Goal: Information Seeking & Learning: Learn about a topic

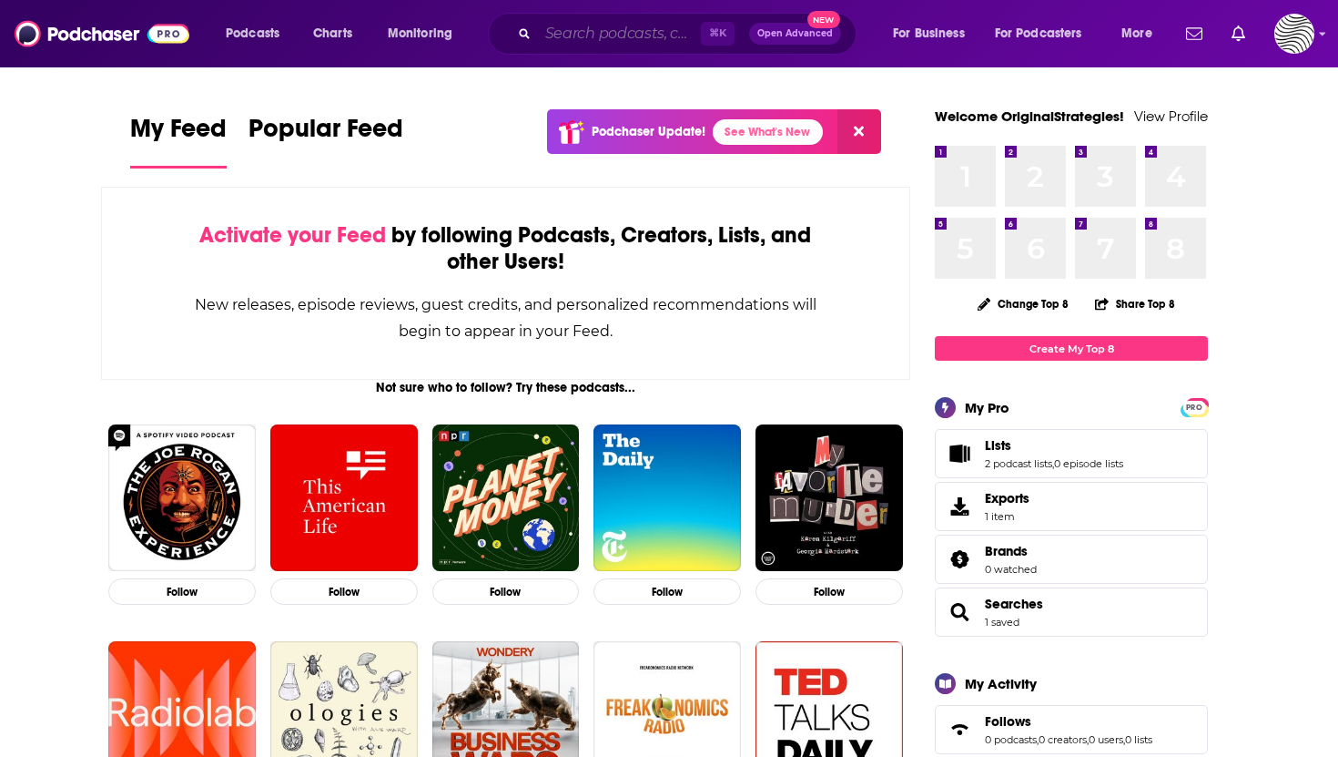
click at [618, 25] on input "Search podcasts, credits, & more..." at bounding box center [619, 33] width 163 height 29
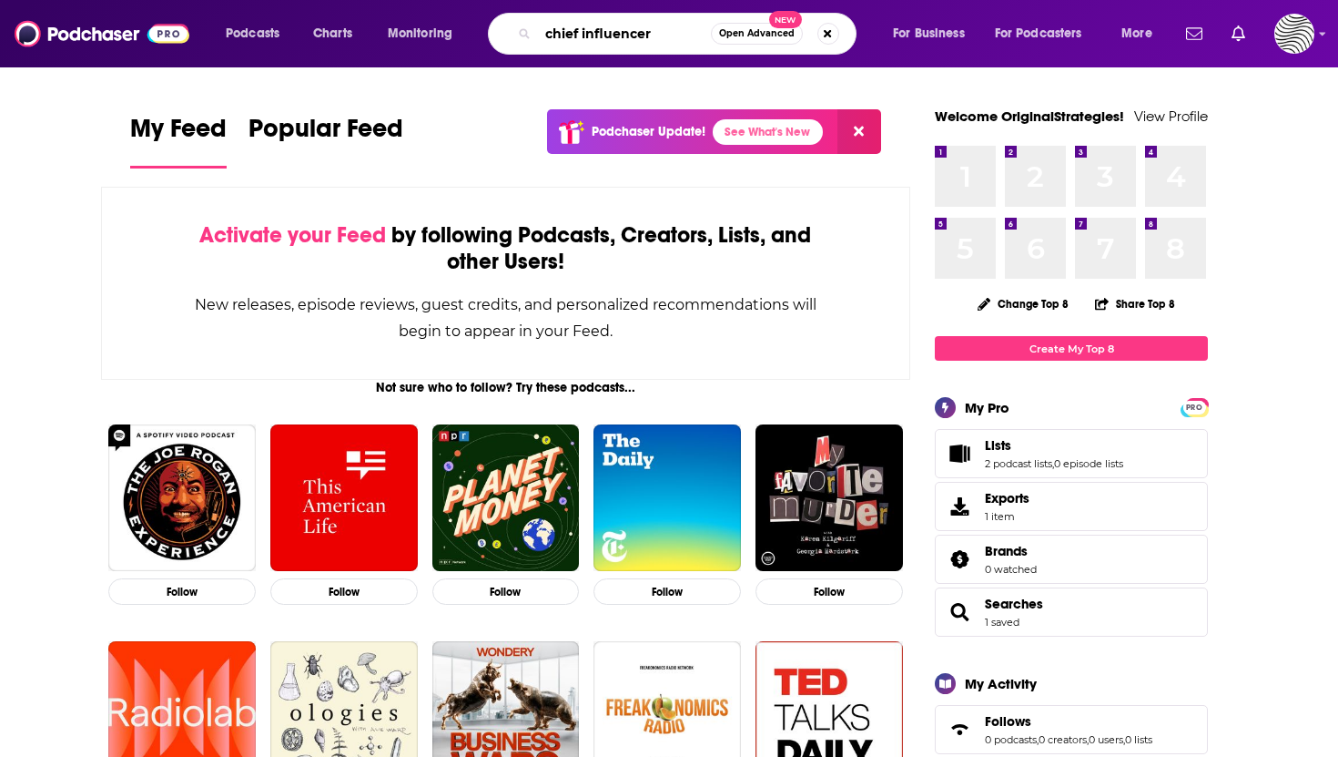
type input "chief influencer"
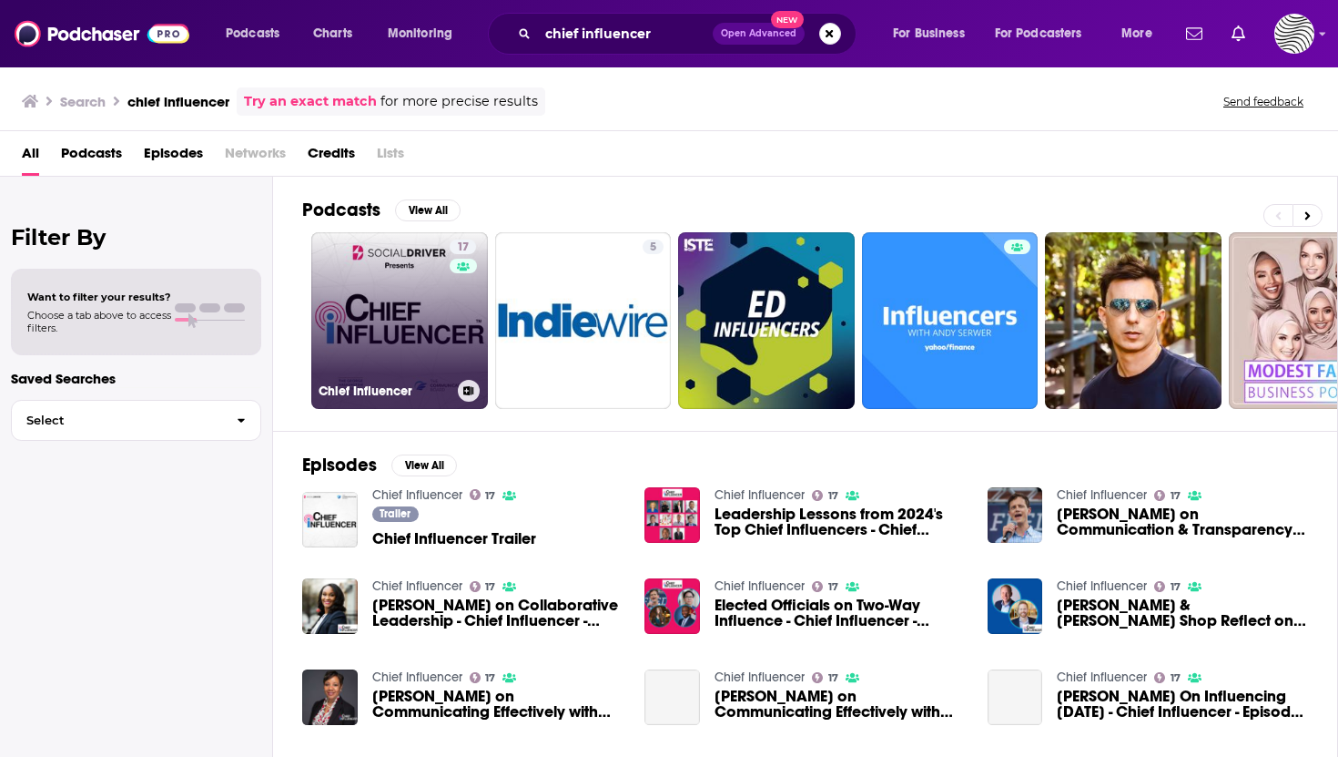
click at [439, 292] on link "17 Chief Influencer" at bounding box center [399, 320] width 177 height 177
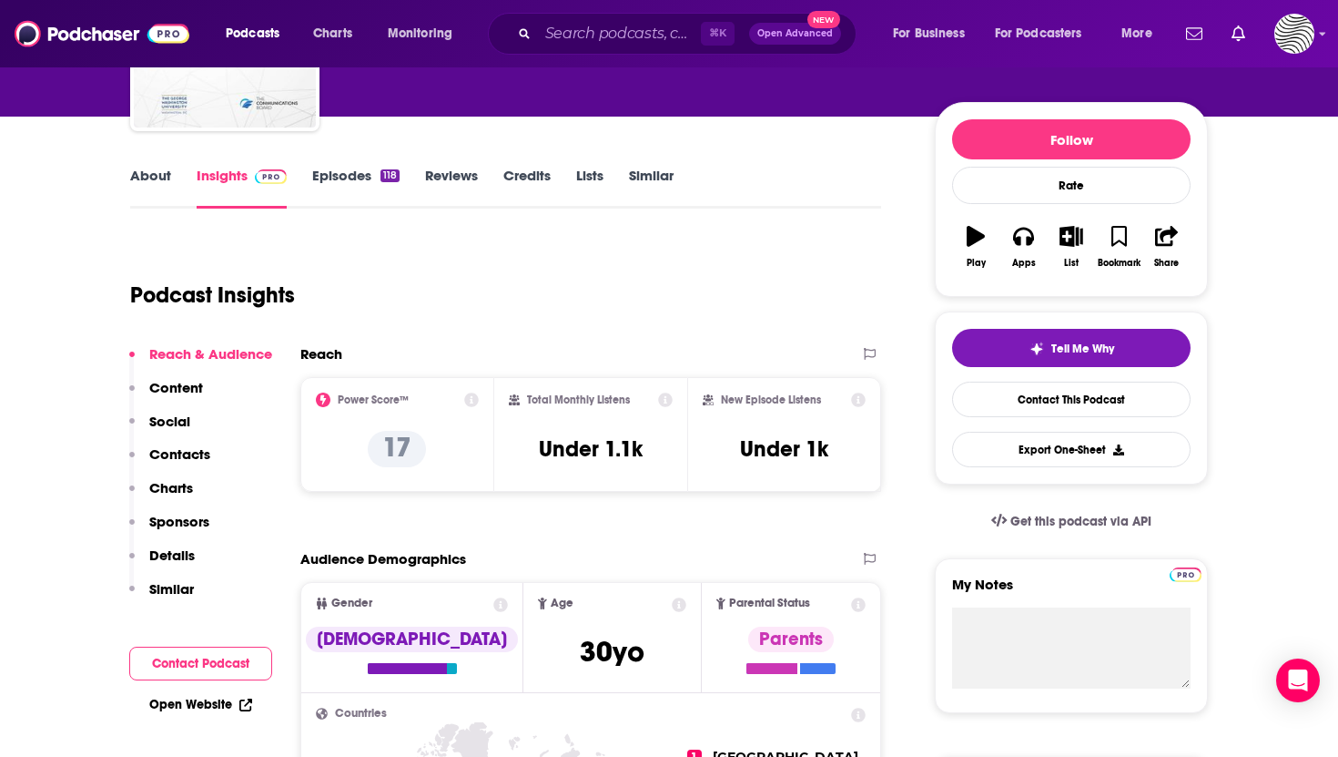
scroll to position [178, 0]
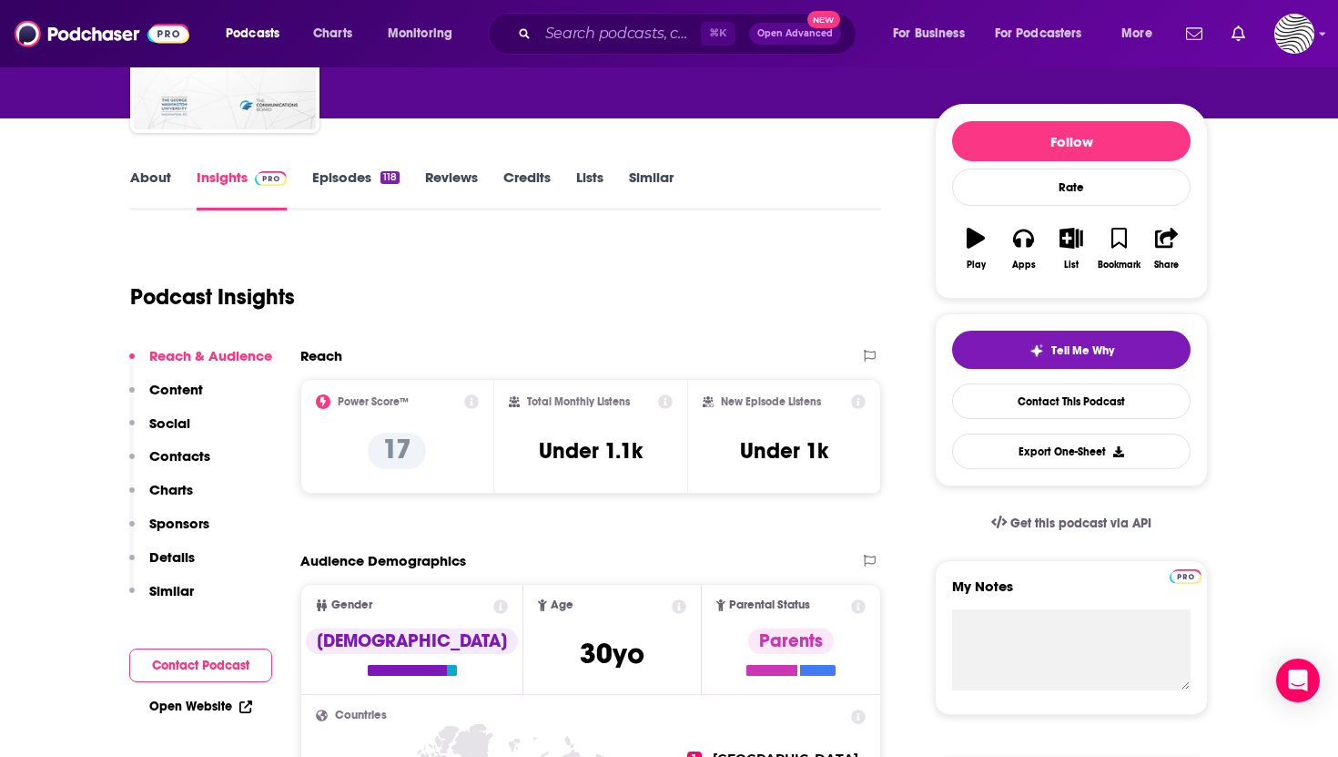
click at [466, 404] on icon at bounding box center [471, 401] width 15 height 15
click at [725, 288] on div "Podcast Insights" at bounding box center [498, 285] width 737 height 93
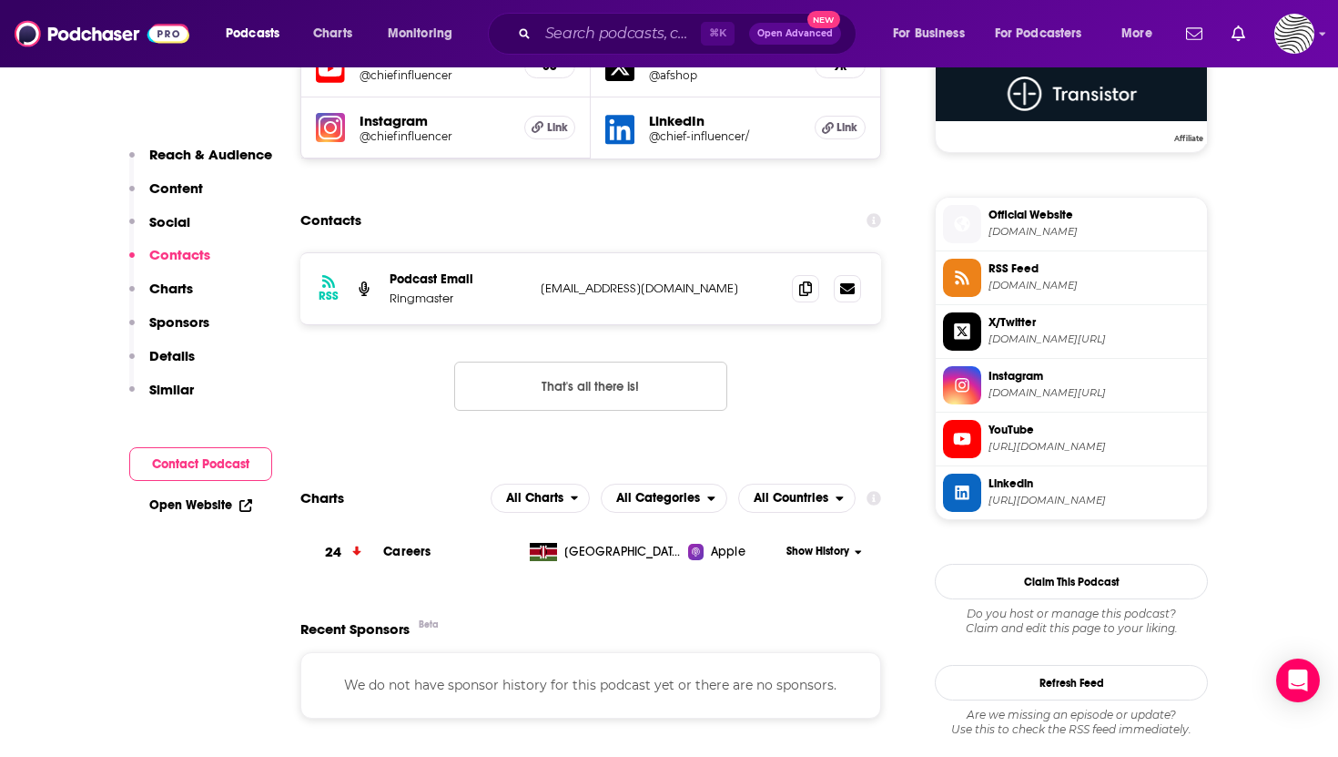
scroll to position [1533, 0]
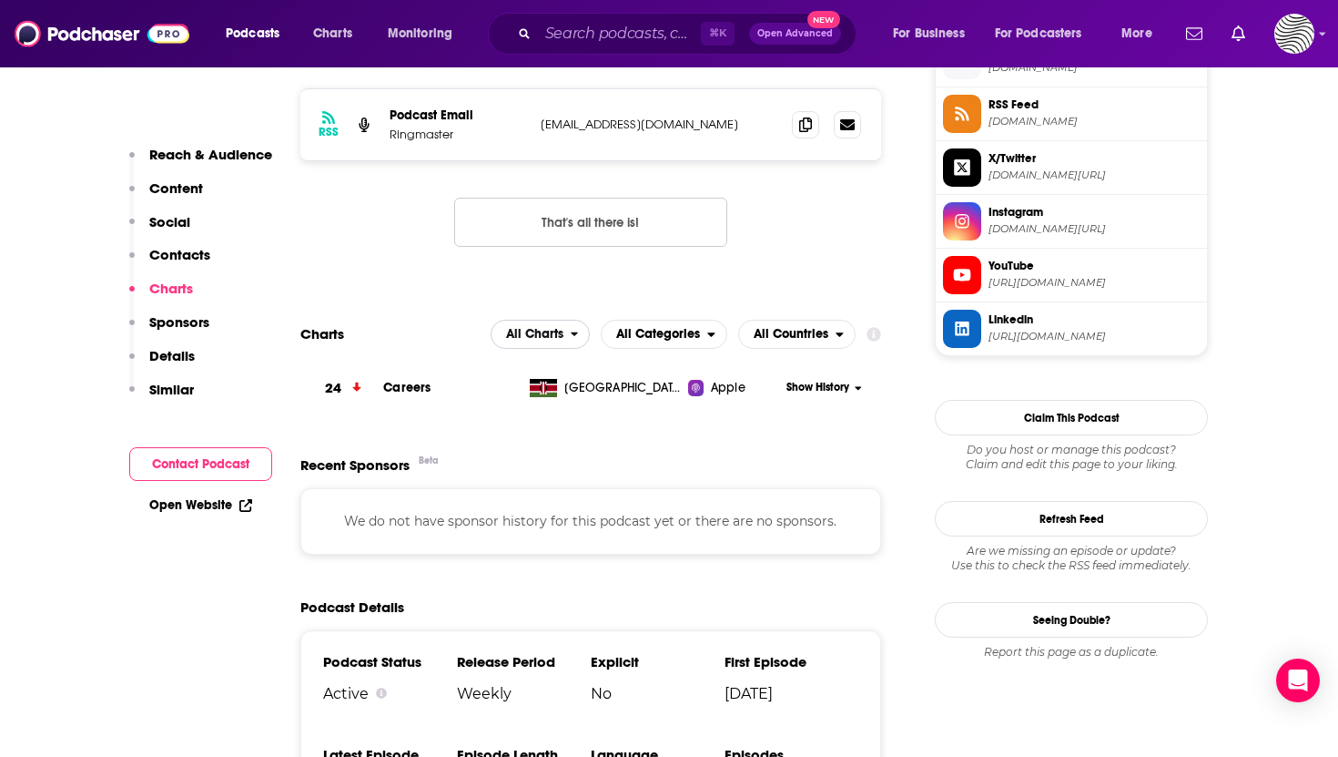
click at [570, 338] on span "All Charts" at bounding box center [531, 334] width 79 height 31
click at [800, 341] on span "All Countries" at bounding box center [791, 334] width 75 height 13
click at [819, 272] on div "RSS Podcast Email Ringmaster [EMAIL_ADDRESS][DOMAIN_NAME] [EMAIL_ADDRESS][DOMAI…" at bounding box center [590, 182] width 581 height 188
click at [769, 341] on span "All Countries" at bounding box center [791, 334] width 75 height 13
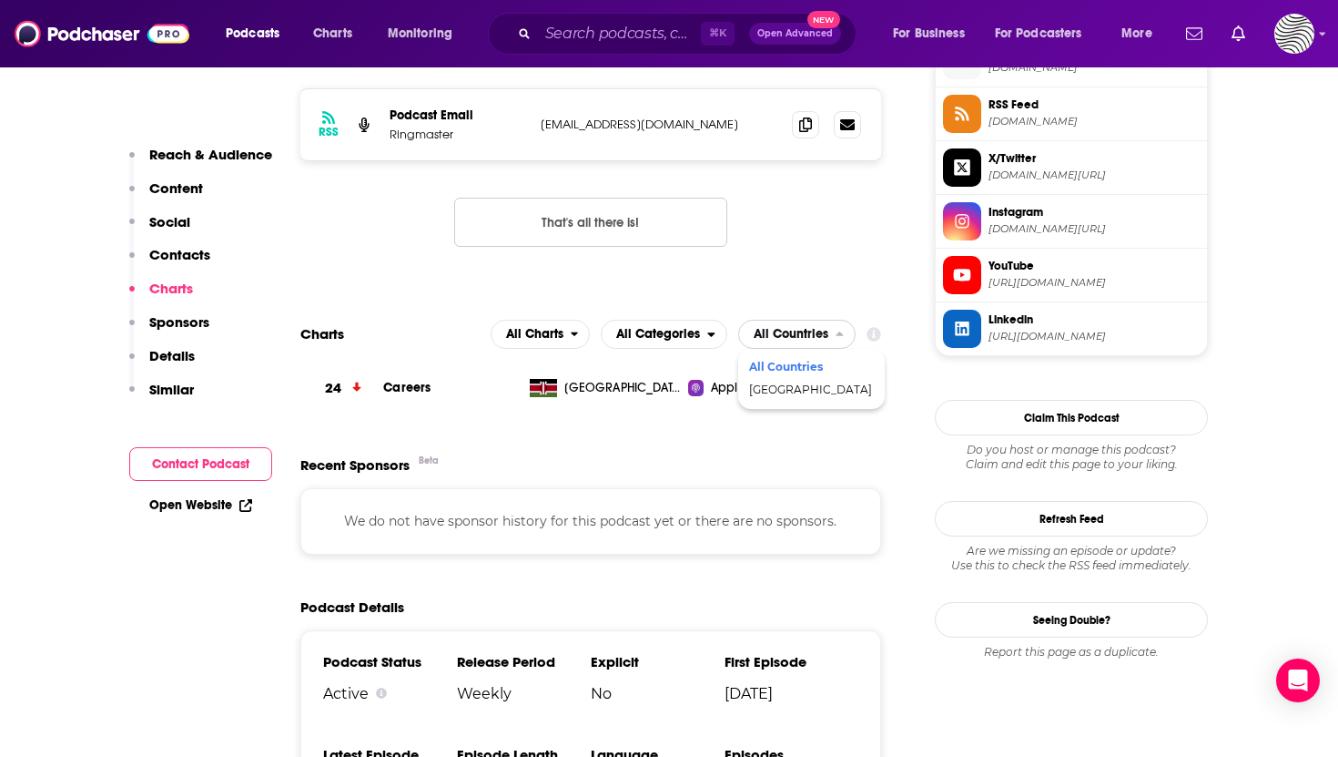
click at [792, 362] on span "All Countries" at bounding box center [810, 366] width 123 height 11
click at [811, 328] on span "All Countries" at bounding box center [791, 334] width 75 height 13
click at [812, 368] on span "All Countries" at bounding box center [810, 366] width 123 height 11
click at [820, 267] on div "RSS Podcast Email Ringmaster [EMAIL_ADDRESS][DOMAIN_NAME] [EMAIL_ADDRESS][DOMAI…" at bounding box center [590, 182] width 581 height 188
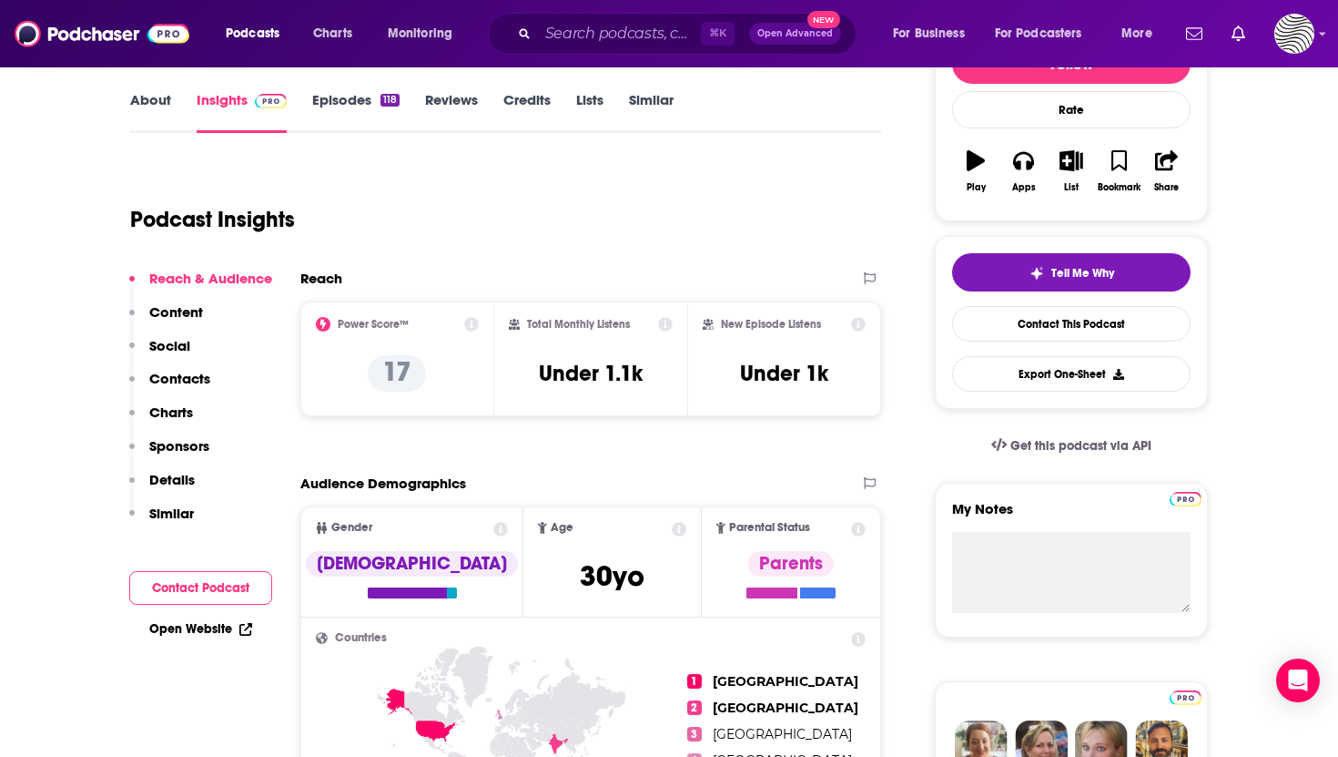
scroll to position [273, 0]
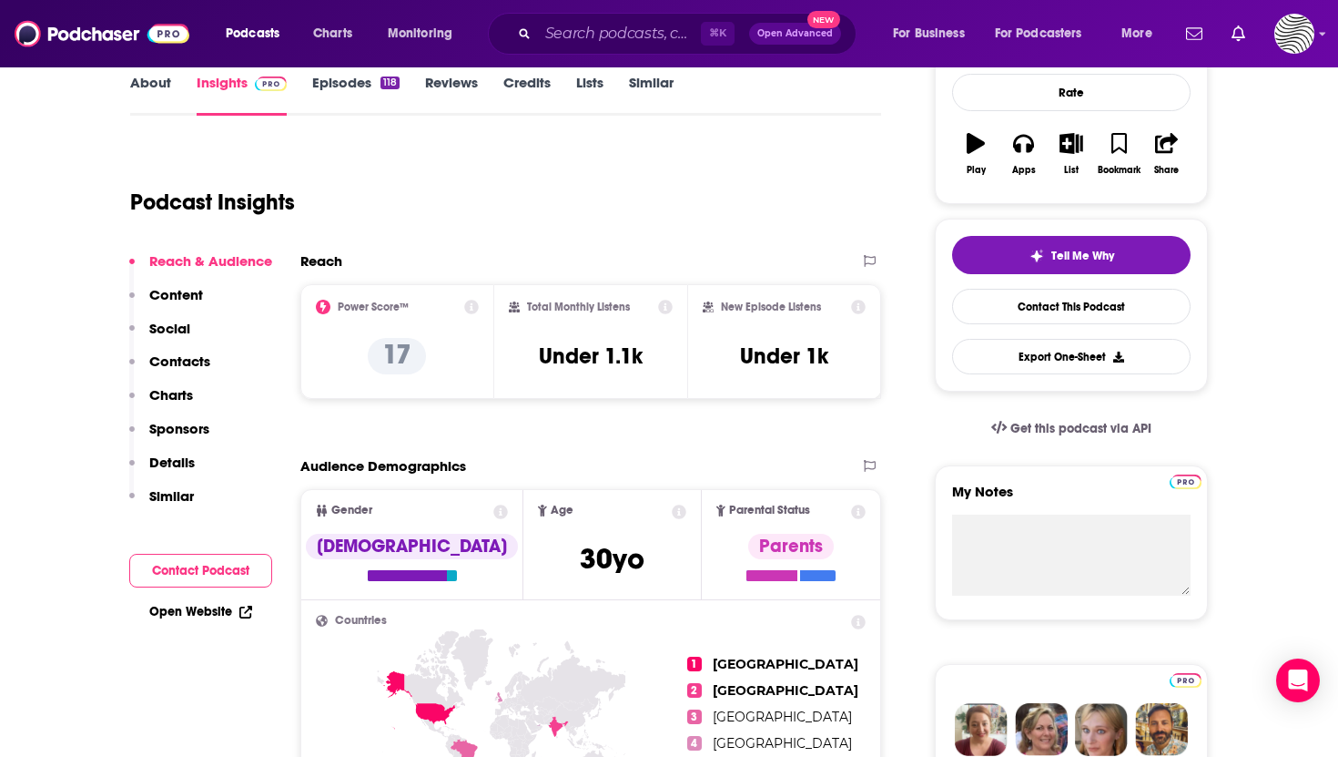
click at [665, 307] on icon at bounding box center [665, 307] width 15 height 15
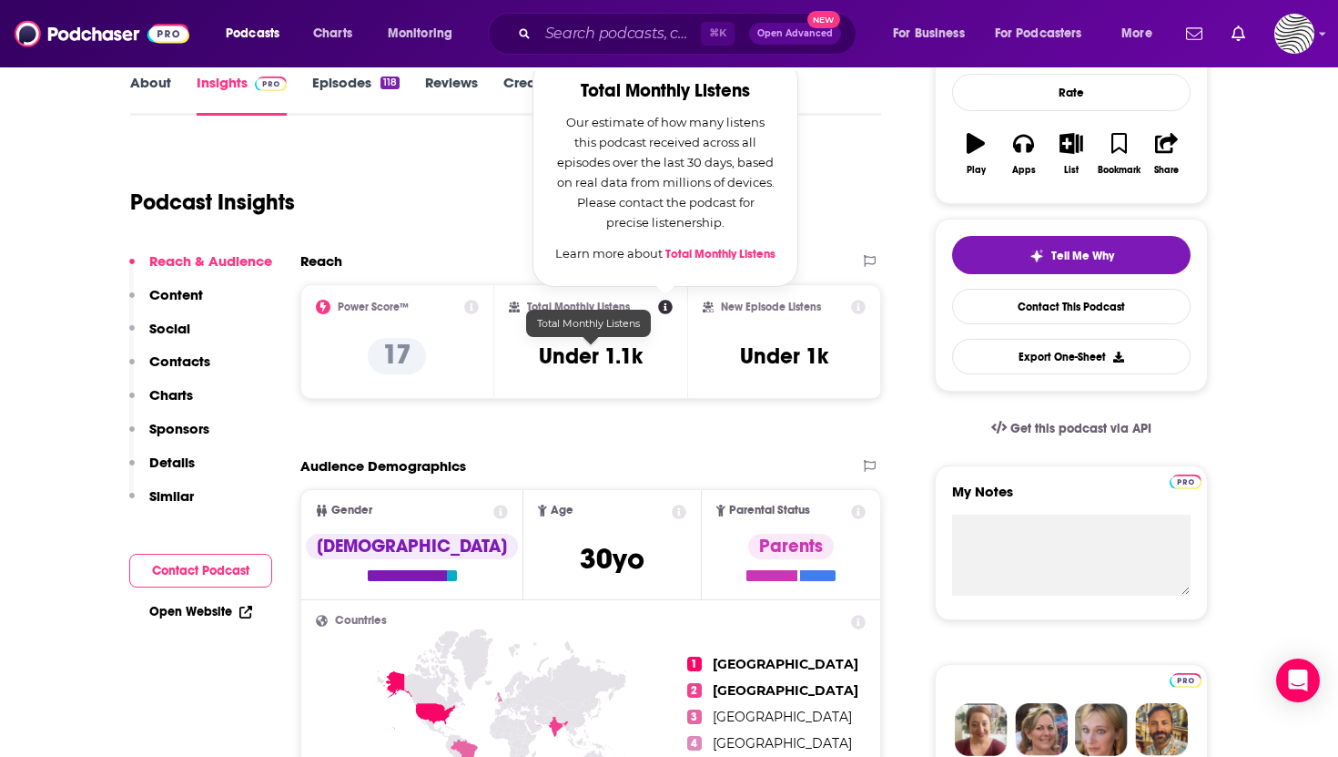
click at [596, 355] on h3 "Under 1.1k" at bounding box center [591, 355] width 104 height 27
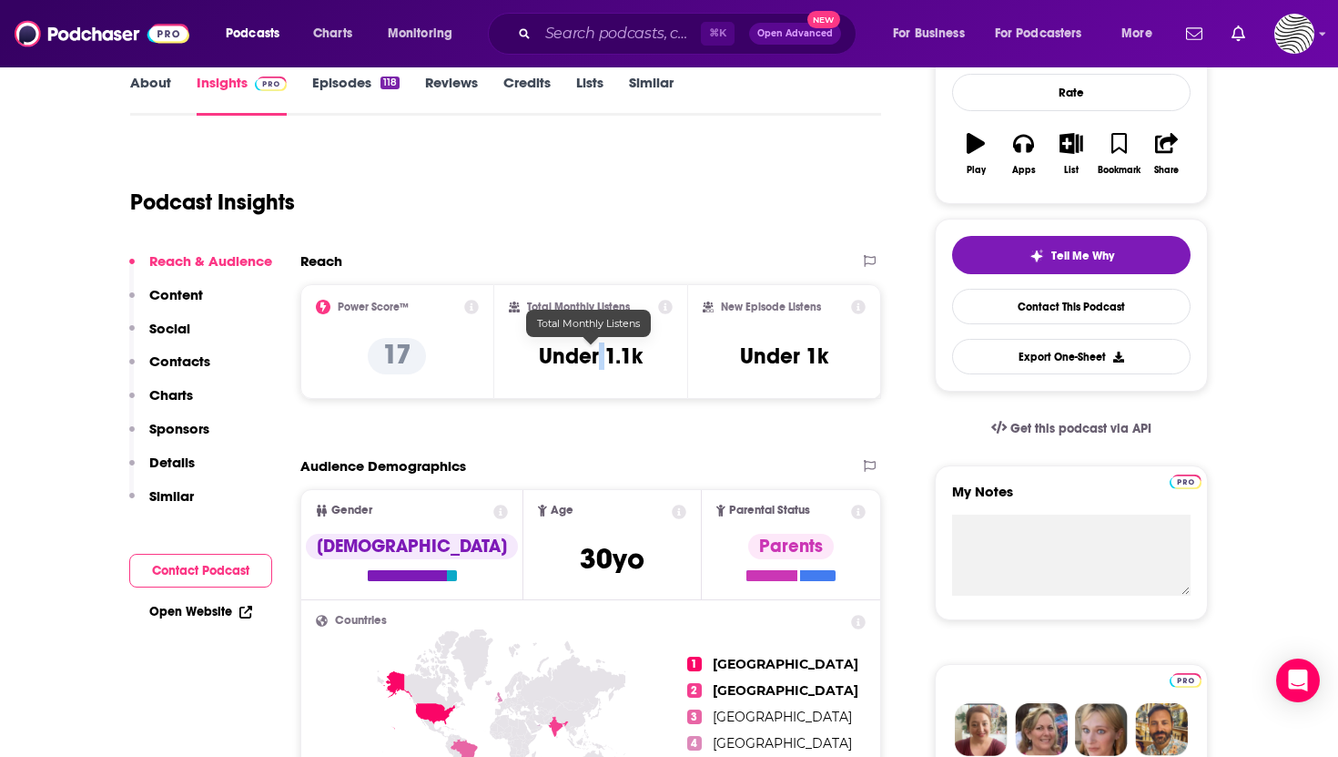
click at [596, 355] on h3 "Under 1.1k" at bounding box center [591, 355] width 104 height 27
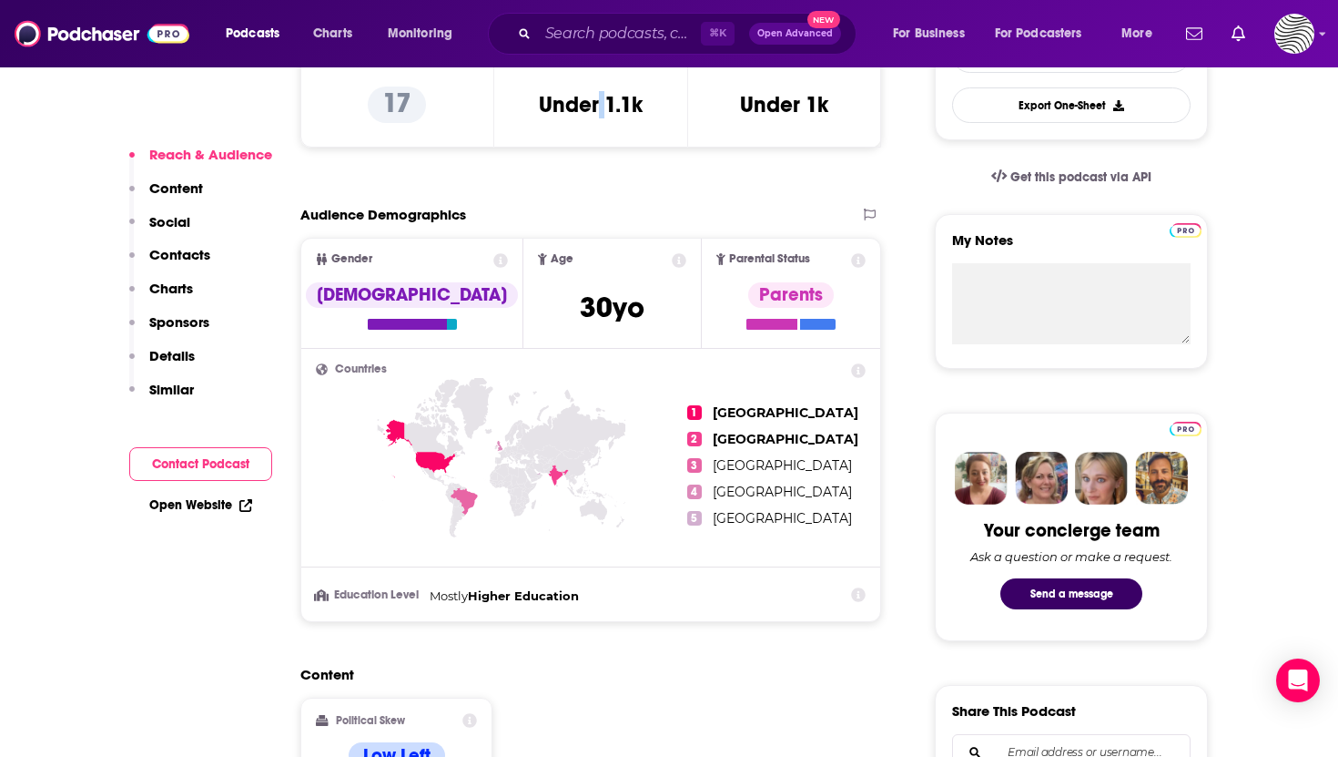
scroll to position [563, 0]
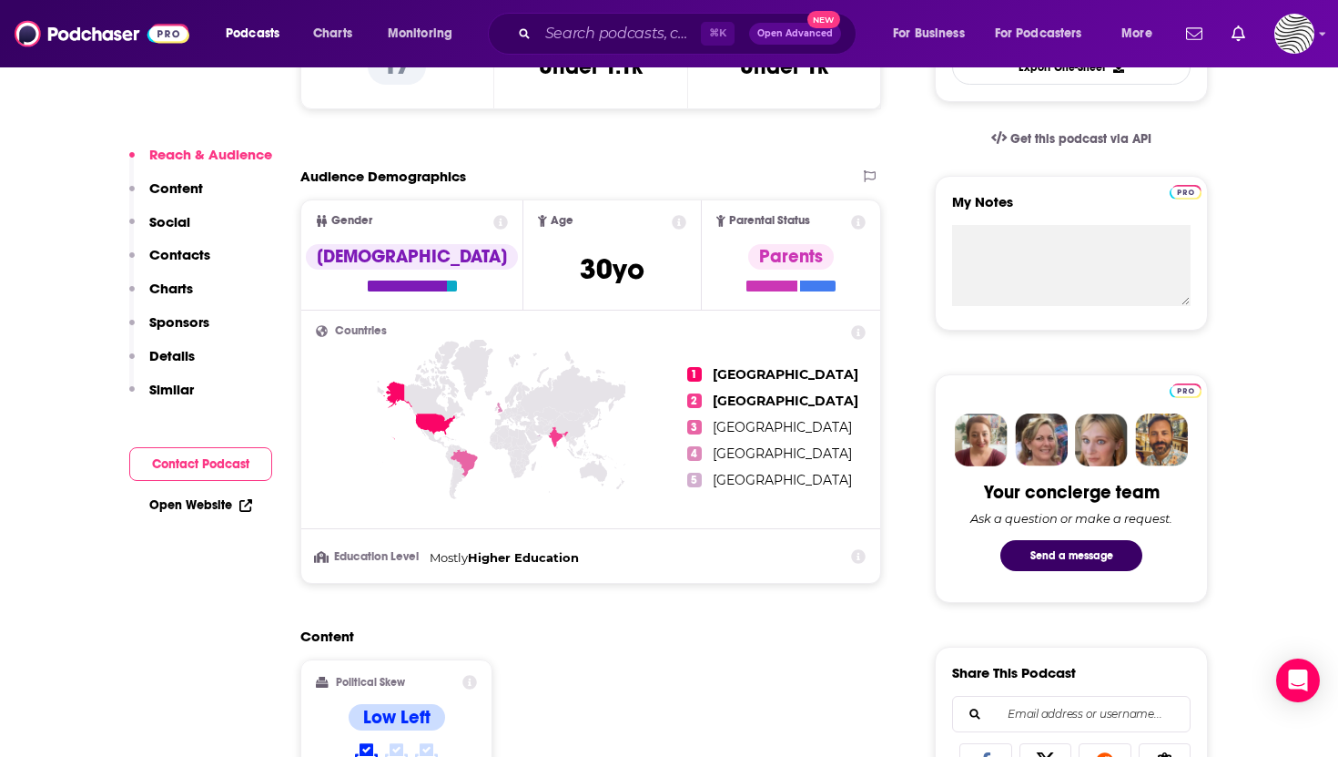
click at [383, 177] on h2 "Audience Demographics" at bounding box center [383, 176] width 166 height 17
click at [442, 427] on icon at bounding box center [419, 410] width 72 height 58
click at [448, 423] on icon at bounding box center [419, 410] width 72 height 58
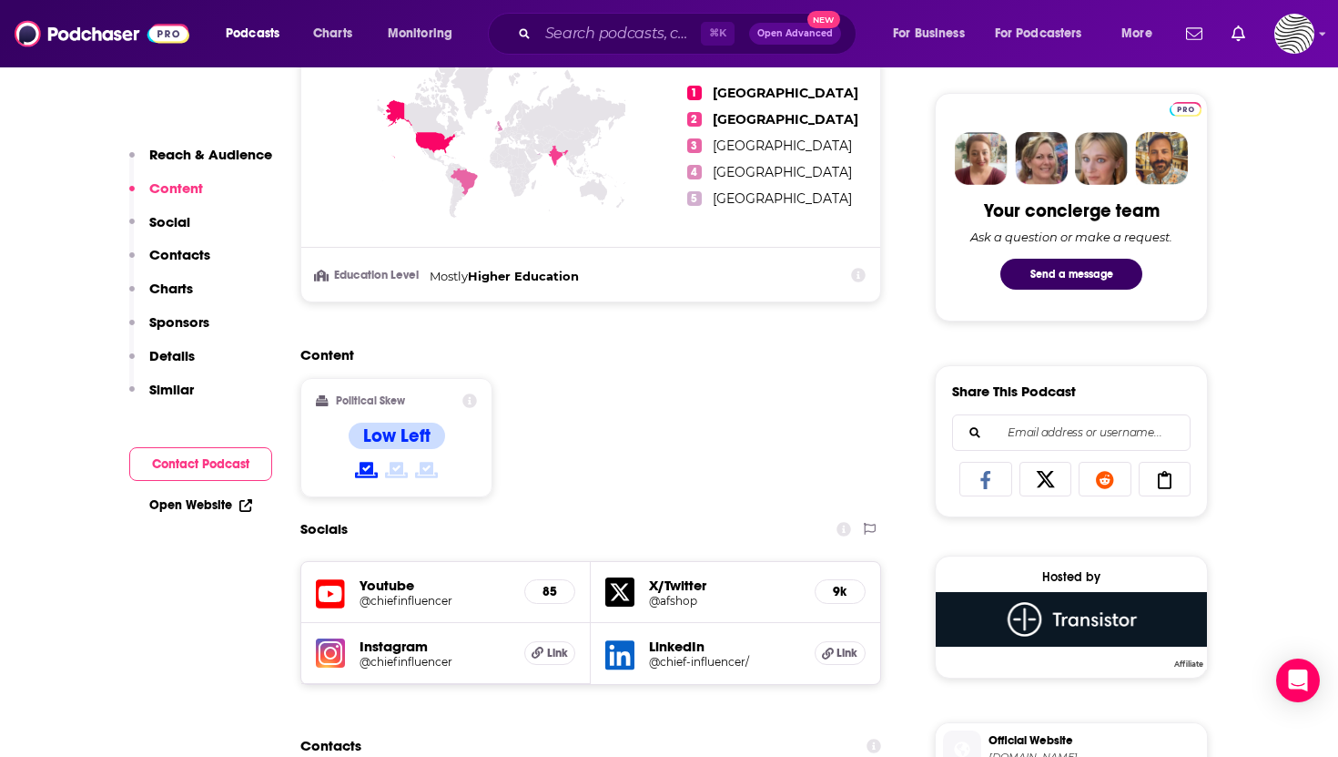
scroll to position [159, 0]
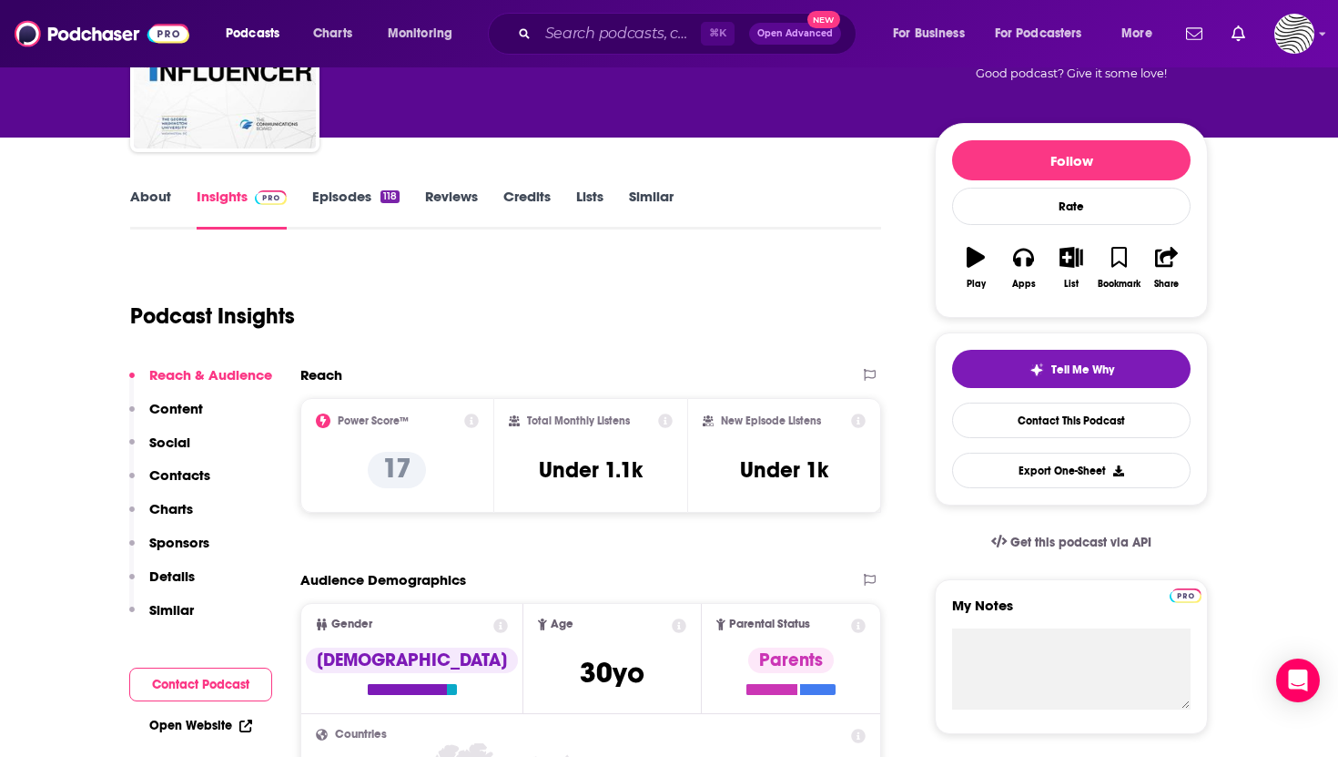
click at [166, 192] on link "About" at bounding box center [150, 209] width 41 height 42
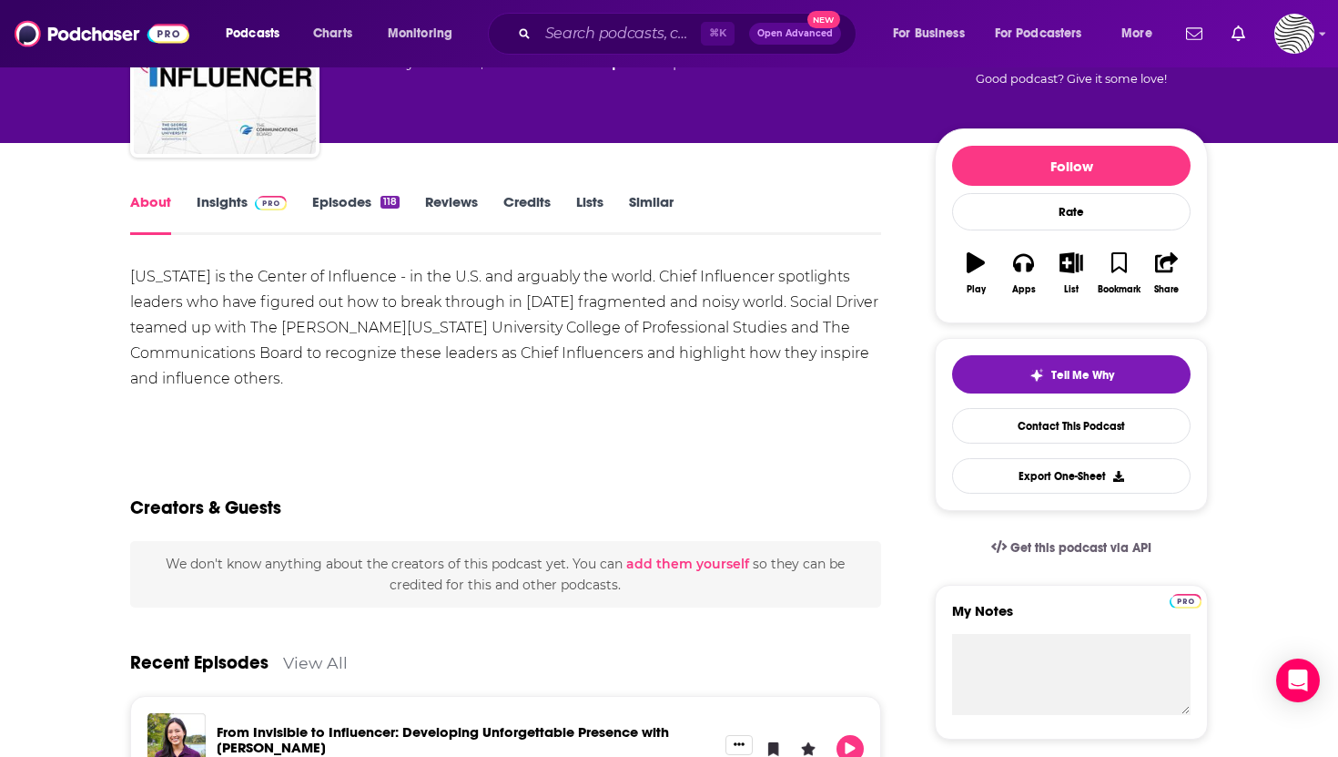
scroll to position [235, 0]
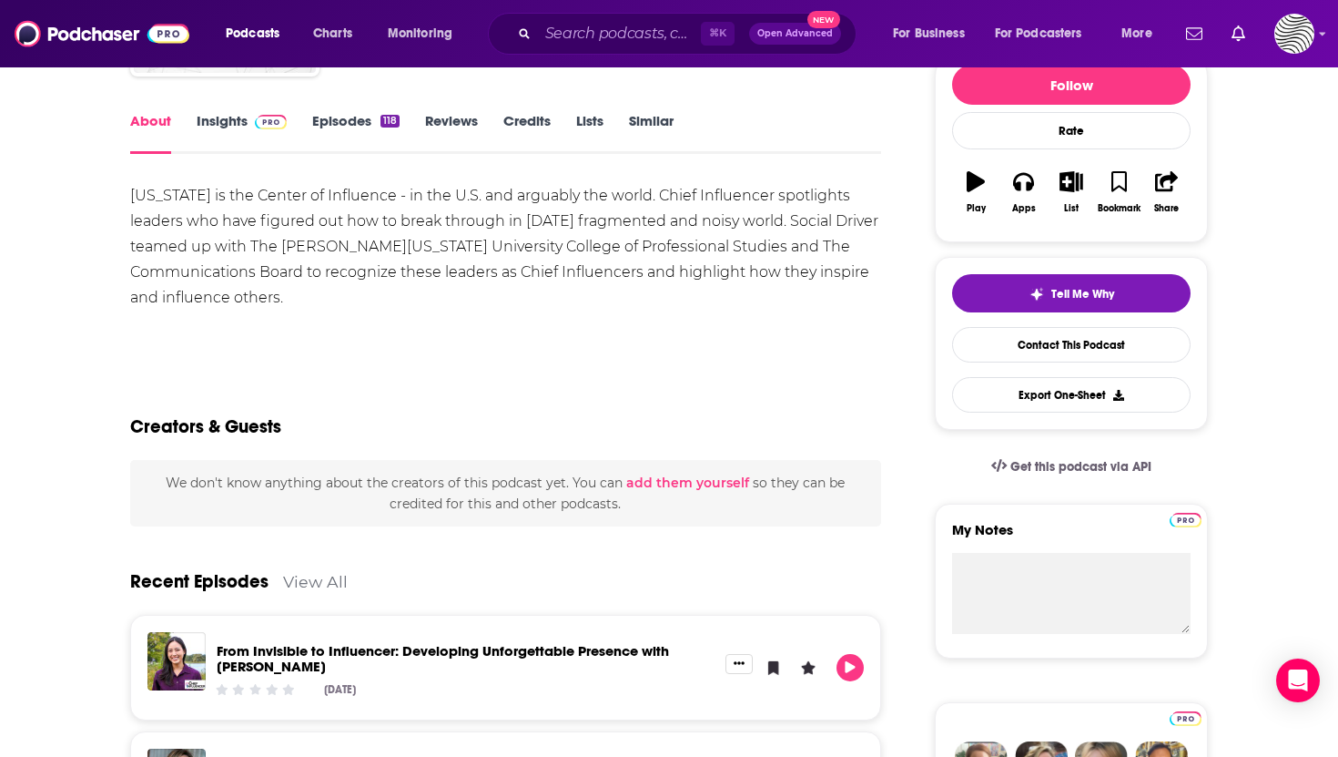
click at [226, 130] on link "Insights" at bounding box center [242, 133] width 90 height 42
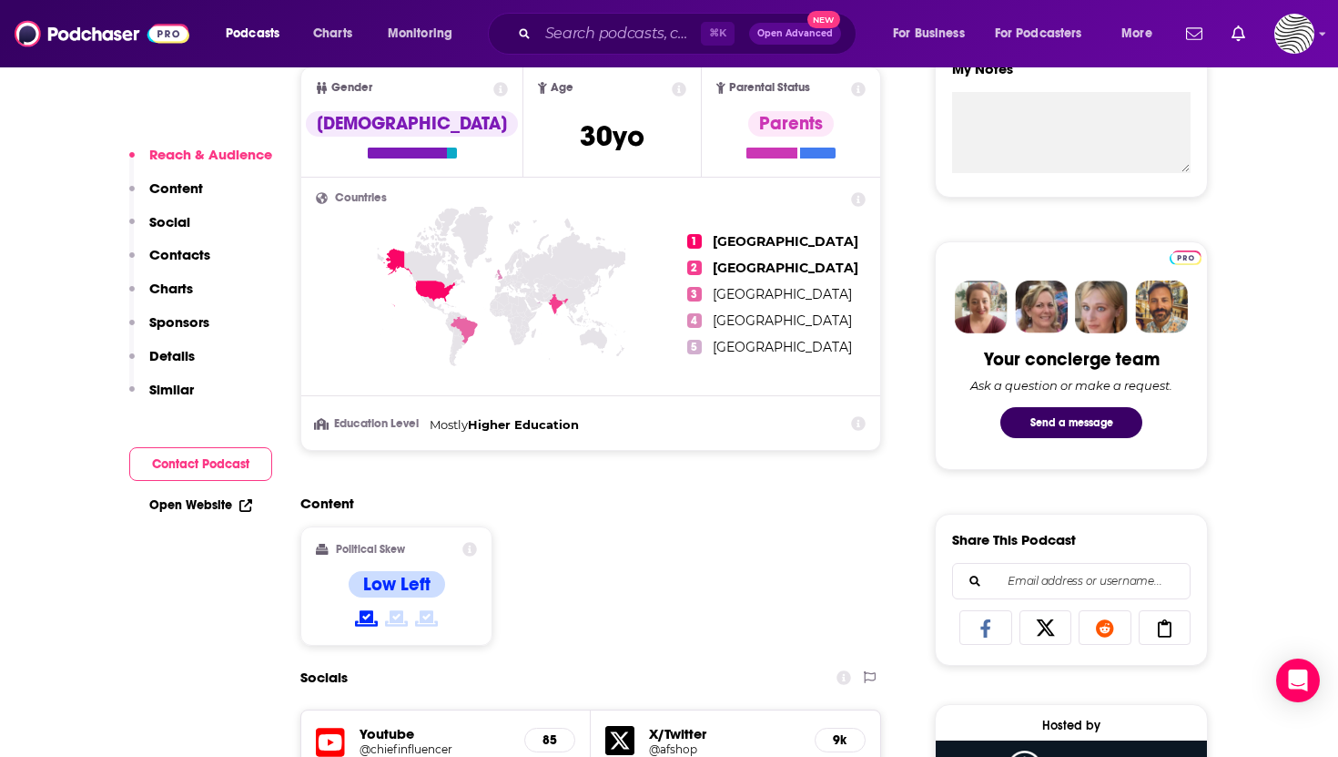
scroll to position [695, 0]
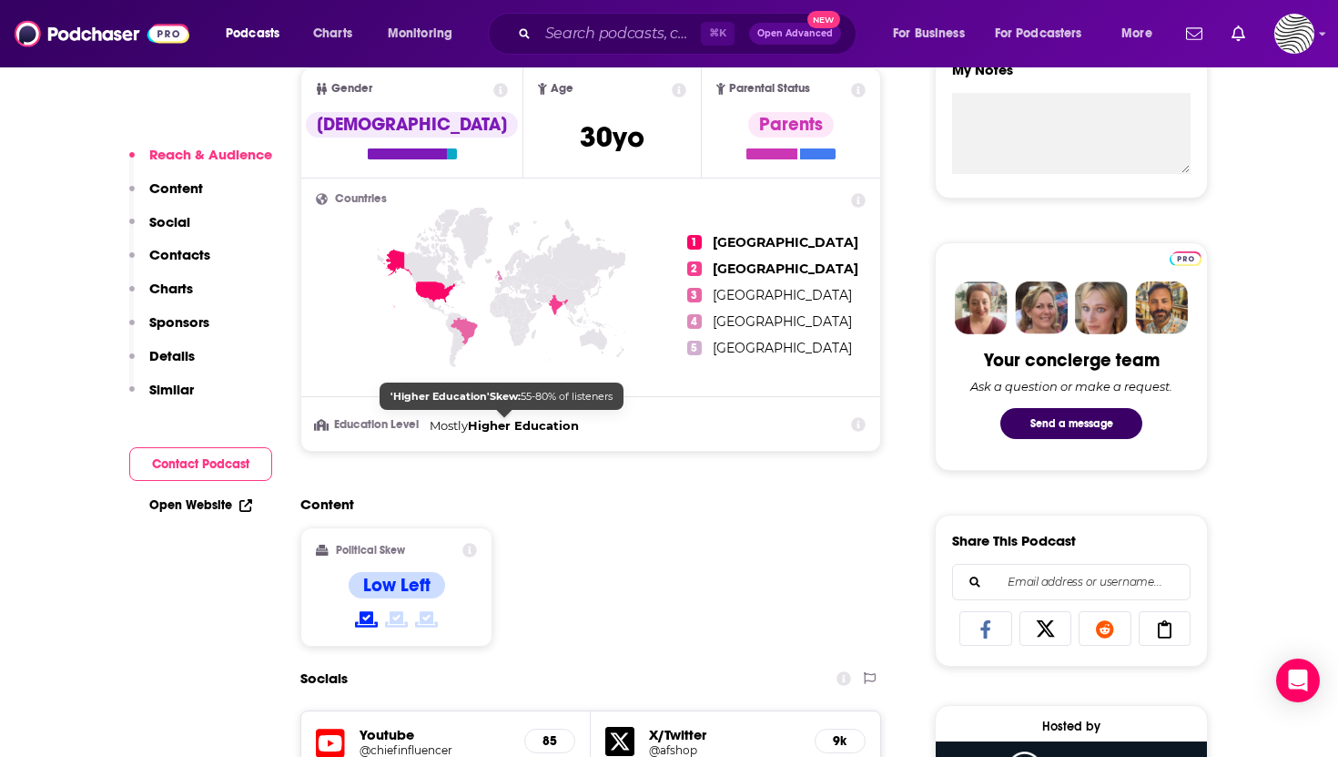
click at [575, 424] on span "Higher Education" at bounding box center [523, 425] width 111 height 15
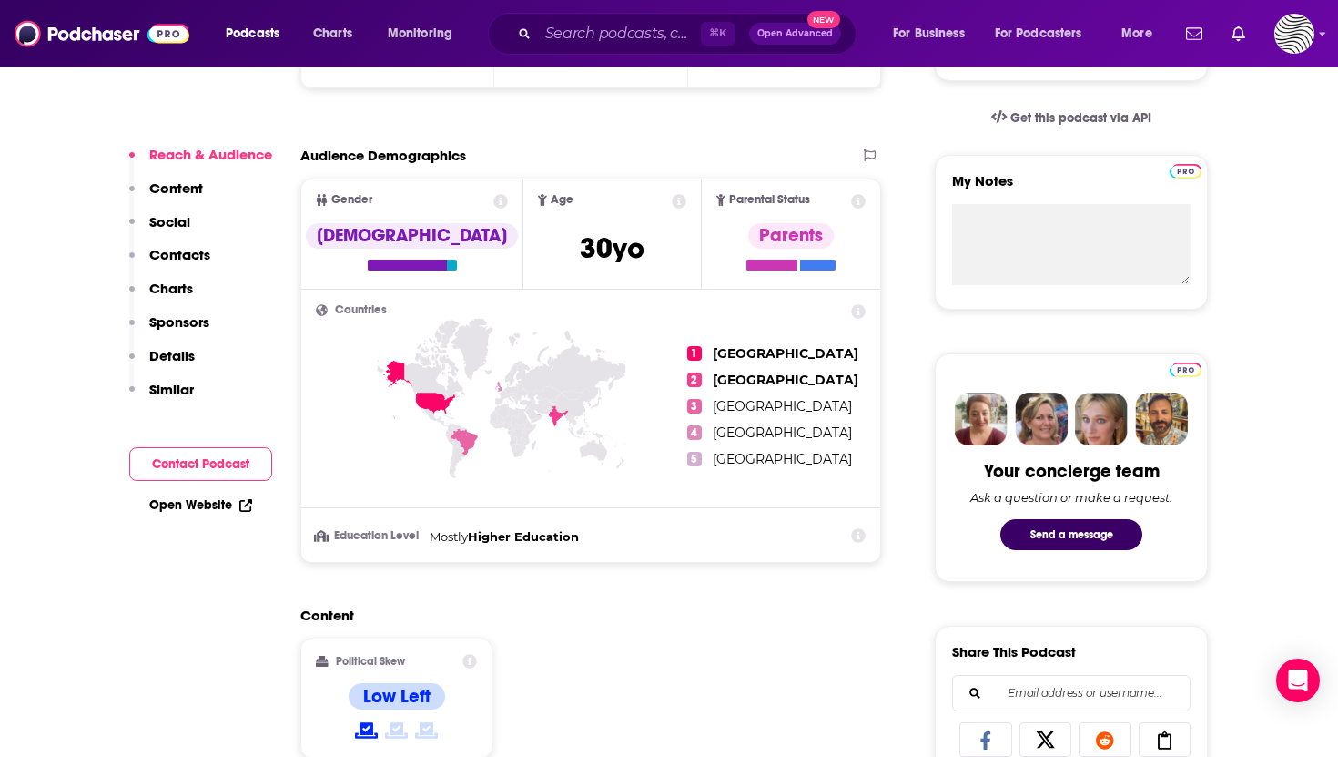
scroll to position [575, 0]
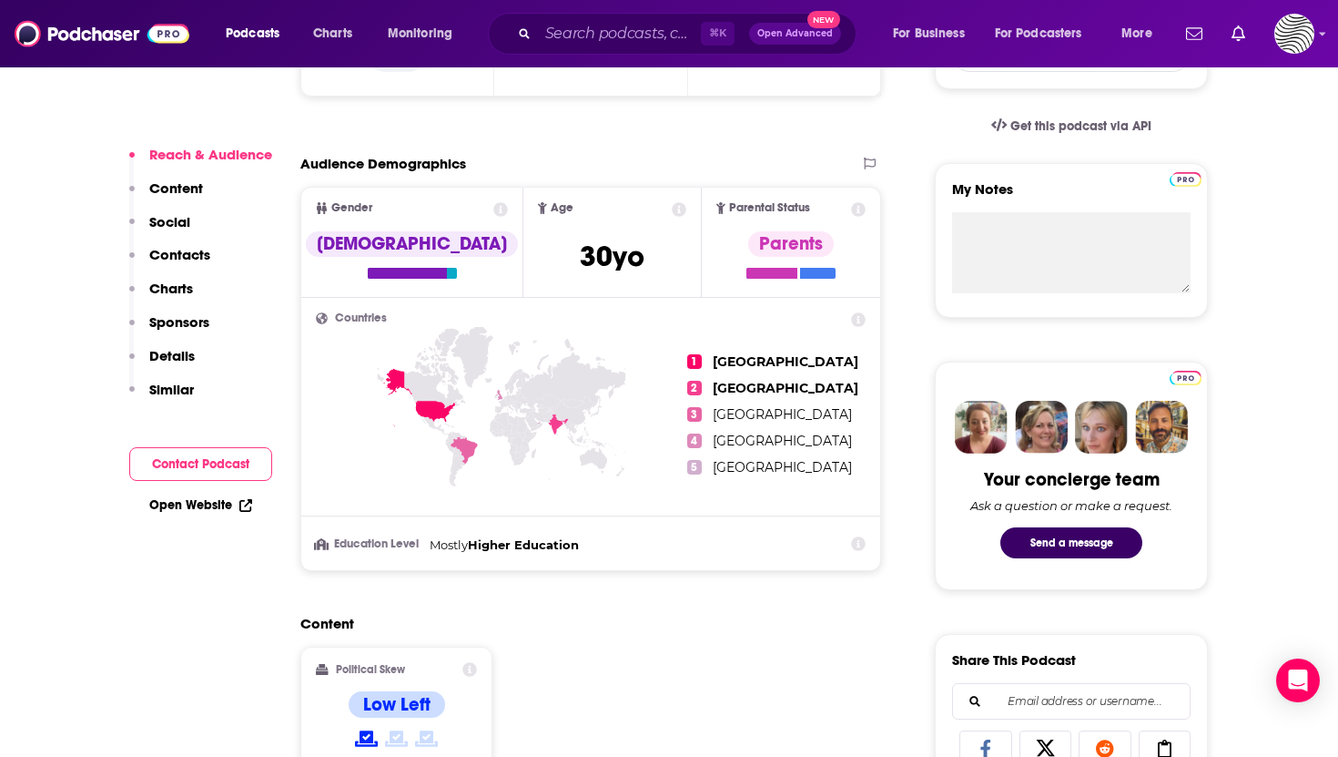
click at [393, 382] on icon at bounding box center [419, 397] width 72 height 58
click at [445, 411] on icon at bounding box center [419, 397] width 72 height 58
click at [770, 361] on span "[GEOGRAPHIC_DATA]" at bounding box center [786, 361] width 146 height 16
click at [856, 312] on icon at bounding box center [858, 319] width 15 height 15
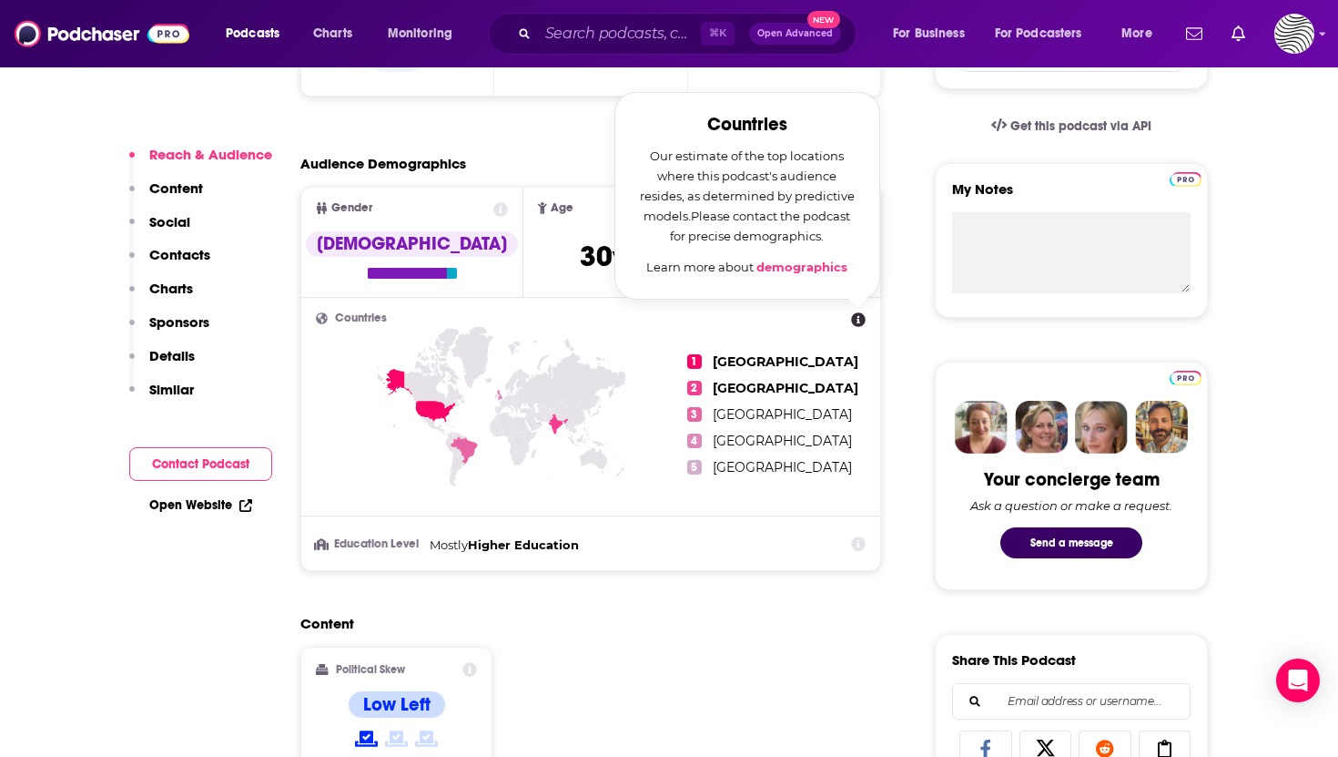
click at [817, 269] on link "demographics" at bounding box center [802, 266] width 91 height 15
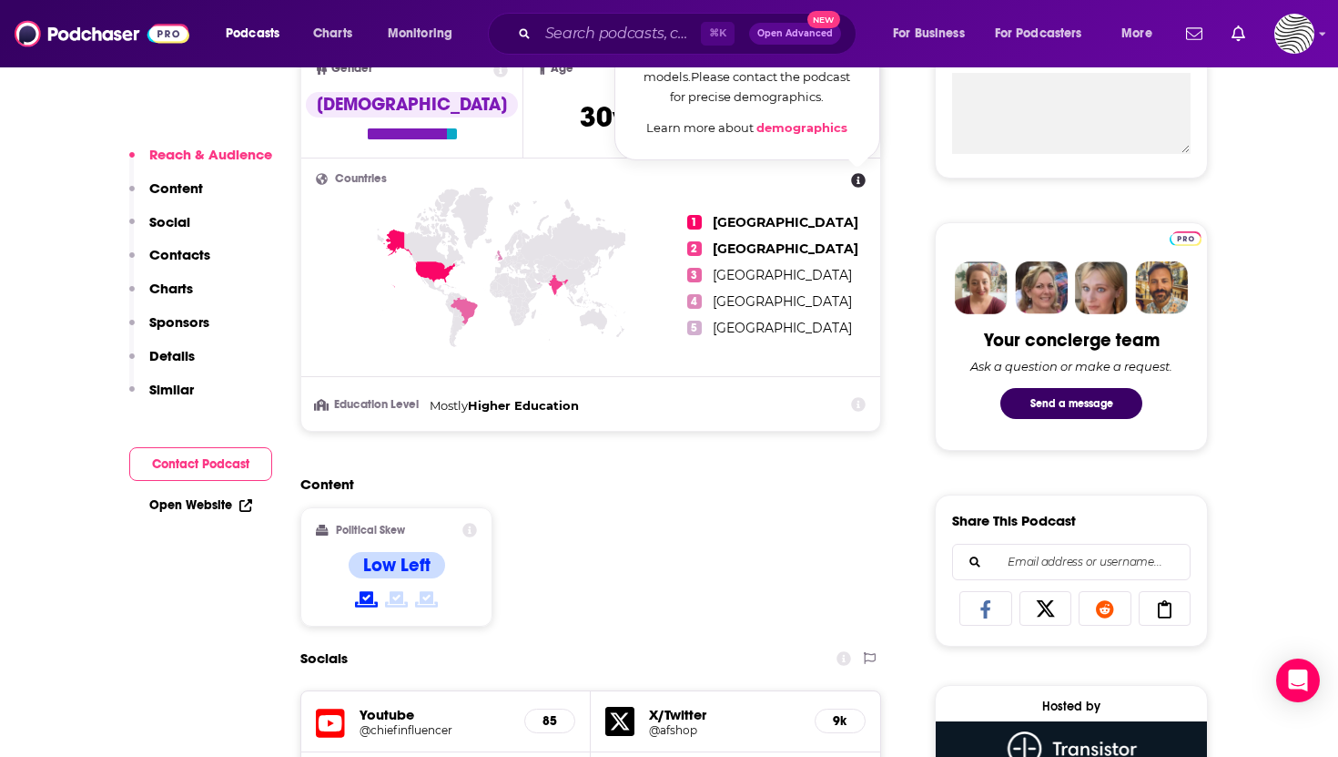
scroll to position [837, 0]
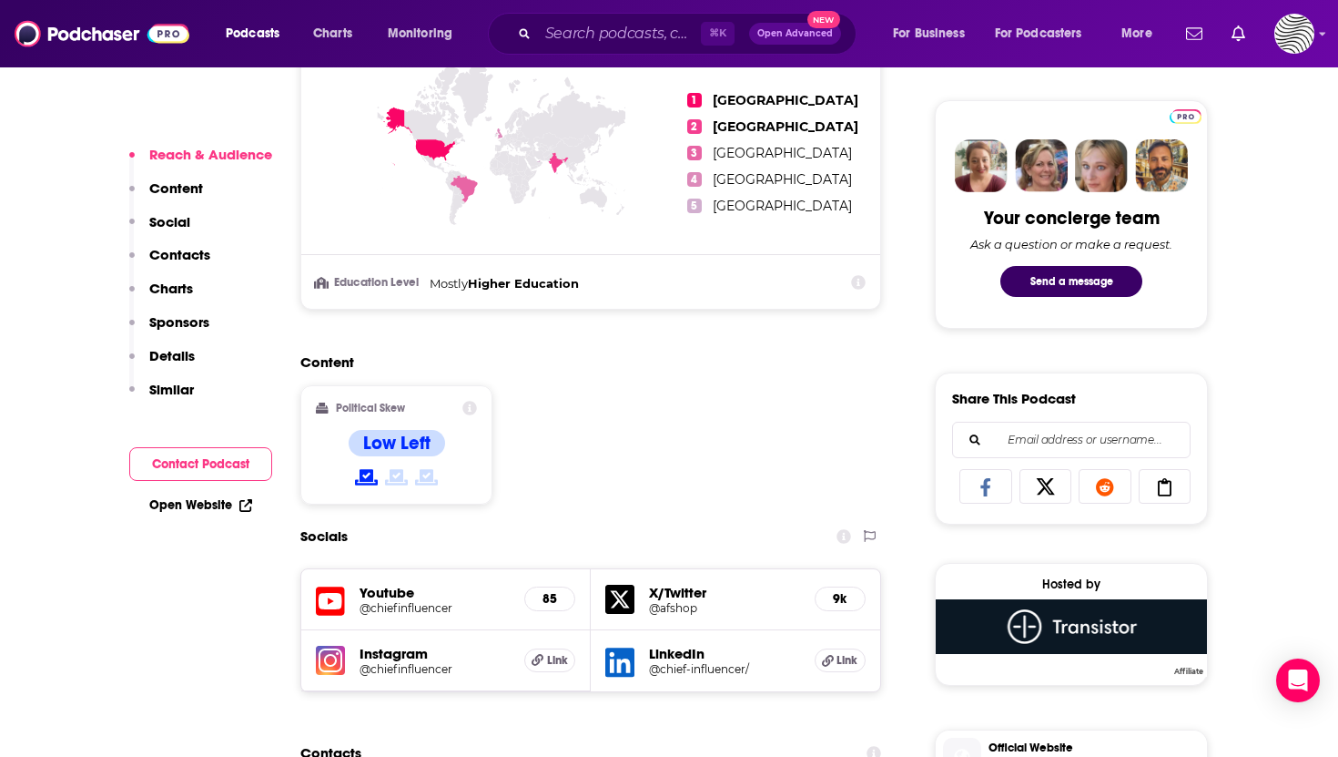
click at [640, 429] on div "Content Political Skew Low Left" at bounding box center [590, 436] width 581 height 166
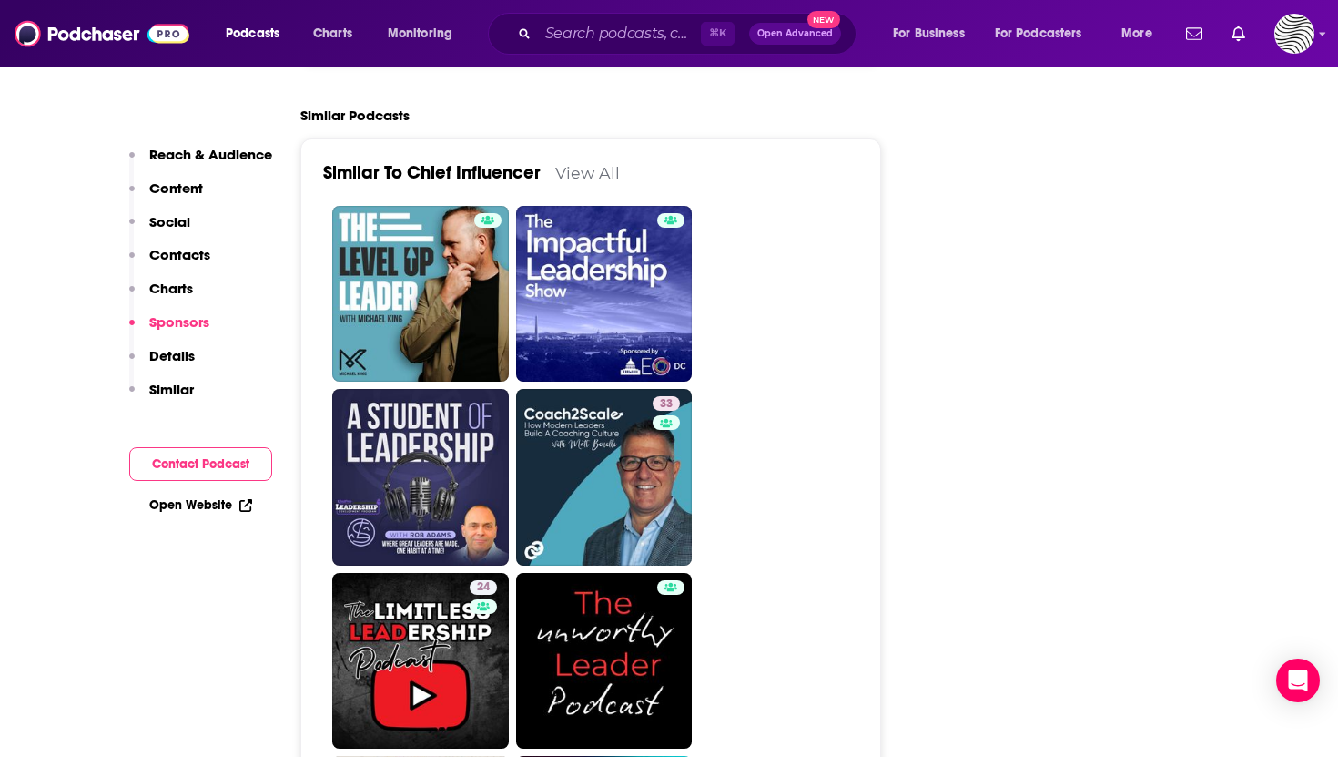
scroll to position [1255, 0]
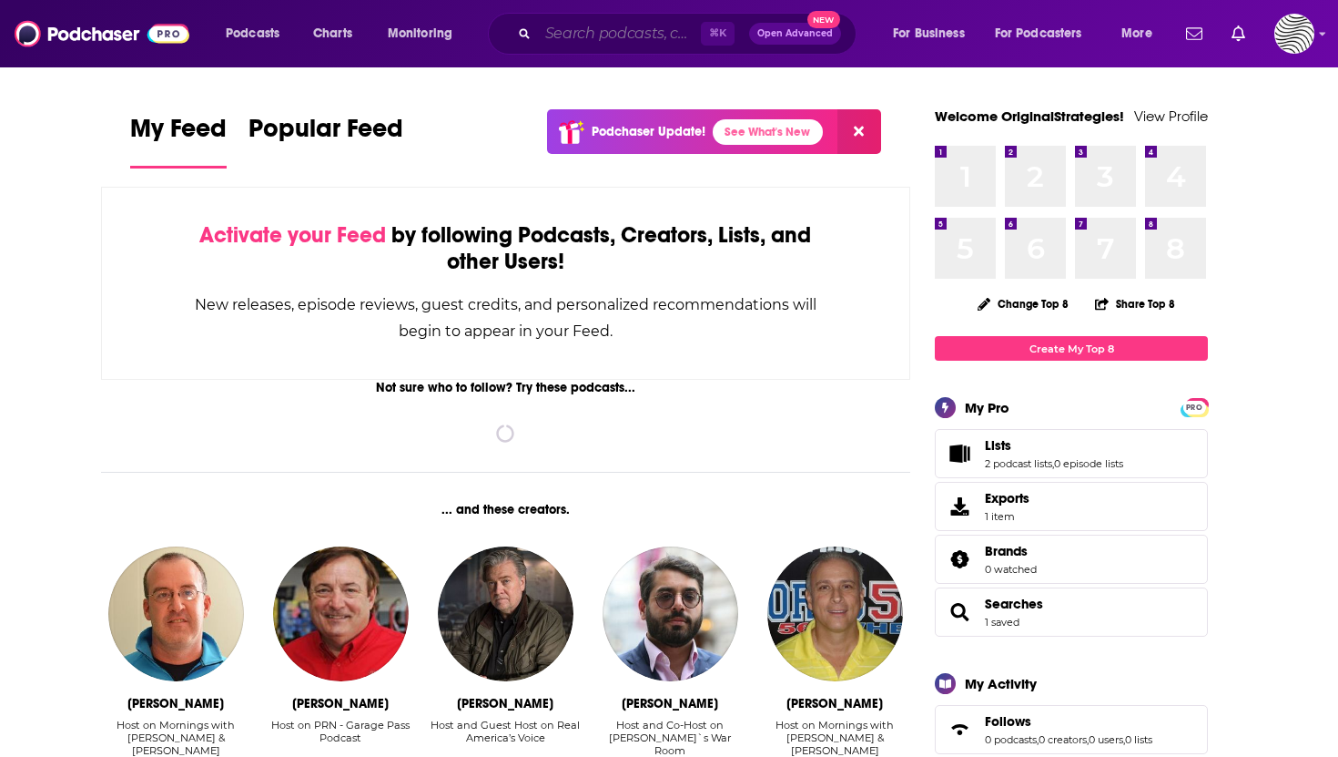
click at [590, 33] on input "Search podcasts, credits, & more..." at bounding box center [619, 33] width 163 height 29
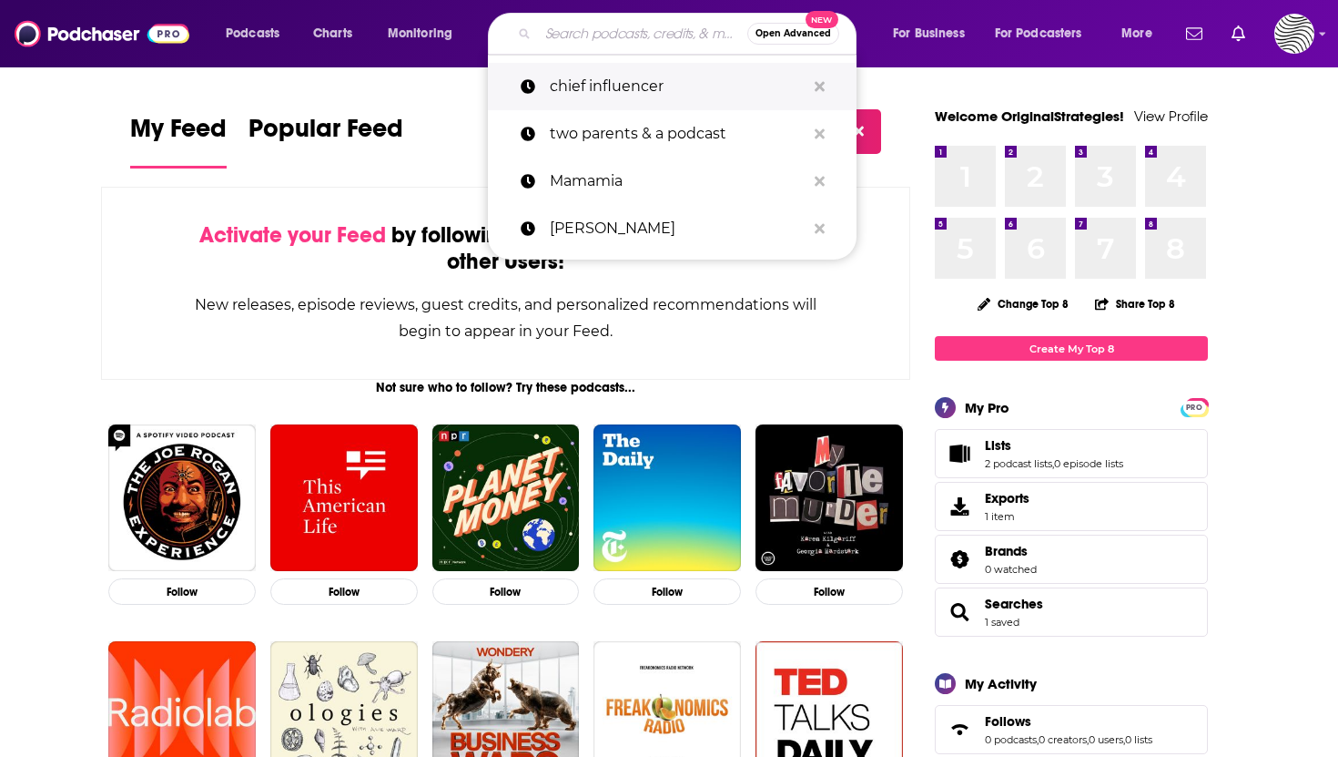
click at [607, 74] on p "chief influencer" at bounding box center [678, 86] width 256 height 47
type input "chief influencer"
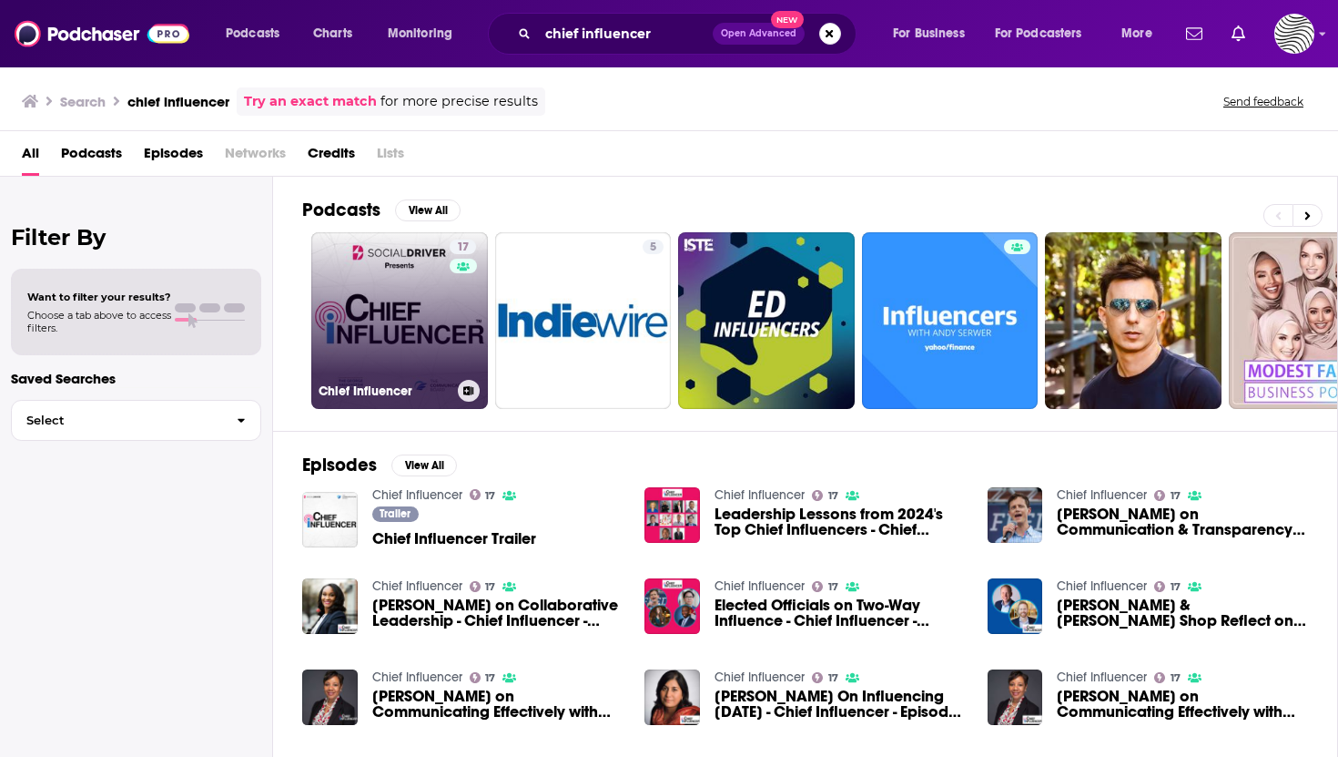
click at [434, 329] on link "17 Chief Influencer" at bounding box center [399, 320] width 177 height 177
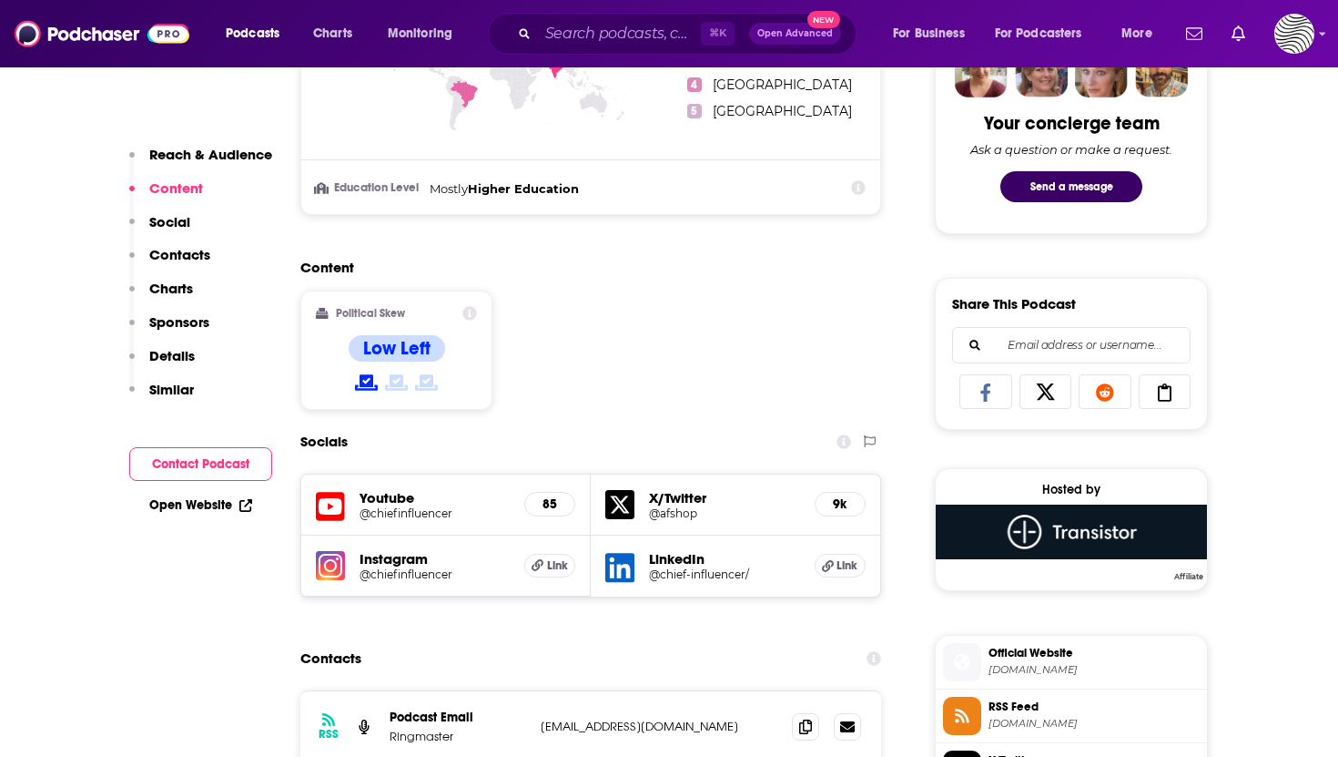
scroll to position [1002, 0]
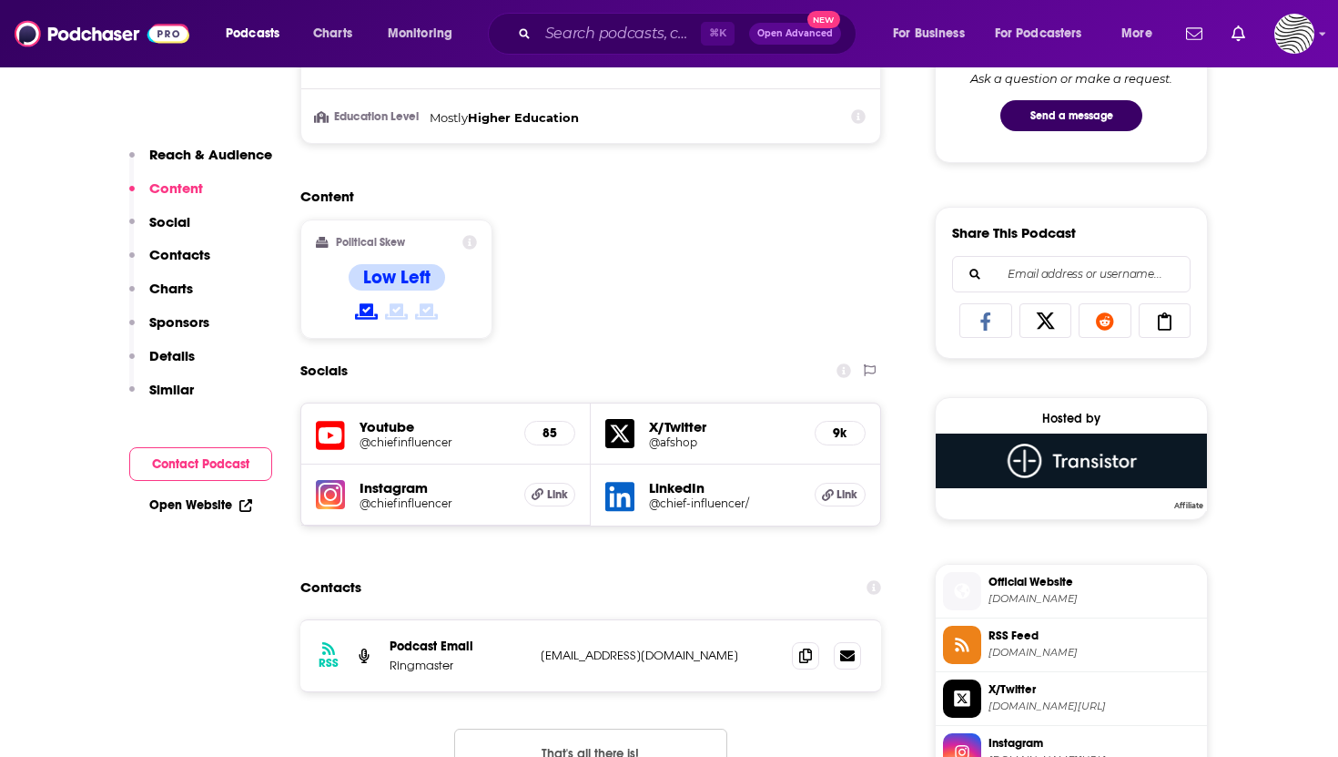
click at [687, 430] on h5 "X/Twitter" at bounding box center [724, 426] width 151 height 17
